Goal: Check status

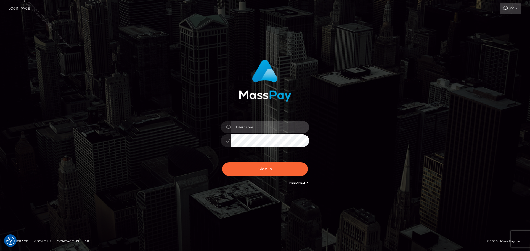
type input "Marlon.ACE"
drag, startPoint x: 268, startPoint y: 128, endPoint x: 273, endPoint y: 129, distance: 5.5
click at [268, 128] on input "Marlon.ACE" at bounding box center [270, 127] width 78 height 12
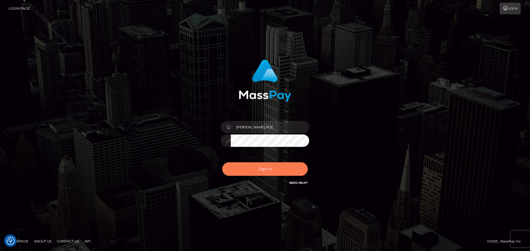
click at [245, 169] on button "Sign in" at bounding box center [265, 170] width 86 height 14
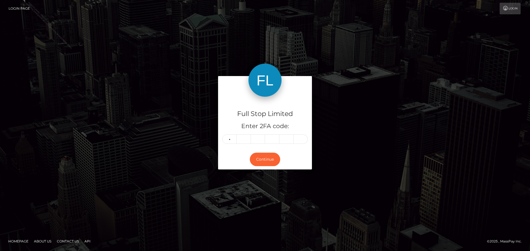
type input "7"
type input "2"
type input "8"
type input "3"
type input "0"
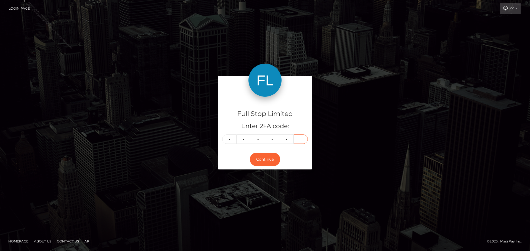
type input "8"
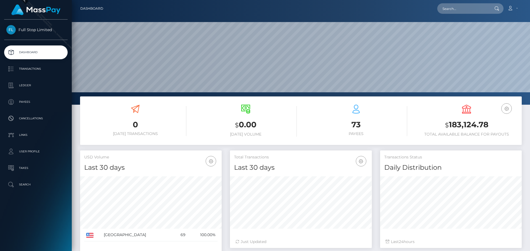
scroll to position [98, 142]
drag, startPoint x: 450, startPoint y: 124, endPoint x: 490, endPoint y: 126, distance: 40.0
click at [490, 126] on h3 "$ 183,124.78" at bounding box center [466, 124] width 102 height 11
copy h3 "183,124.78"
